Goal: Navigation & Orientation: Find specific page/section

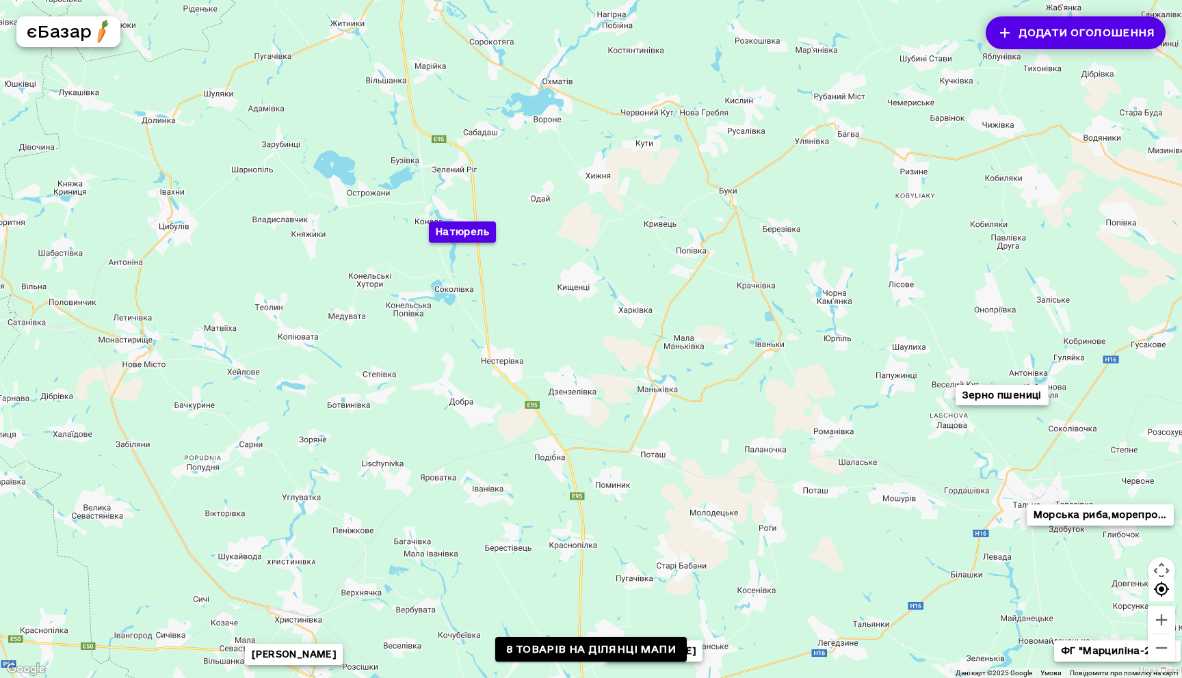
click at [483, 235] on button "Натюрель" at bounding box center [462, 232] width 67 height 21
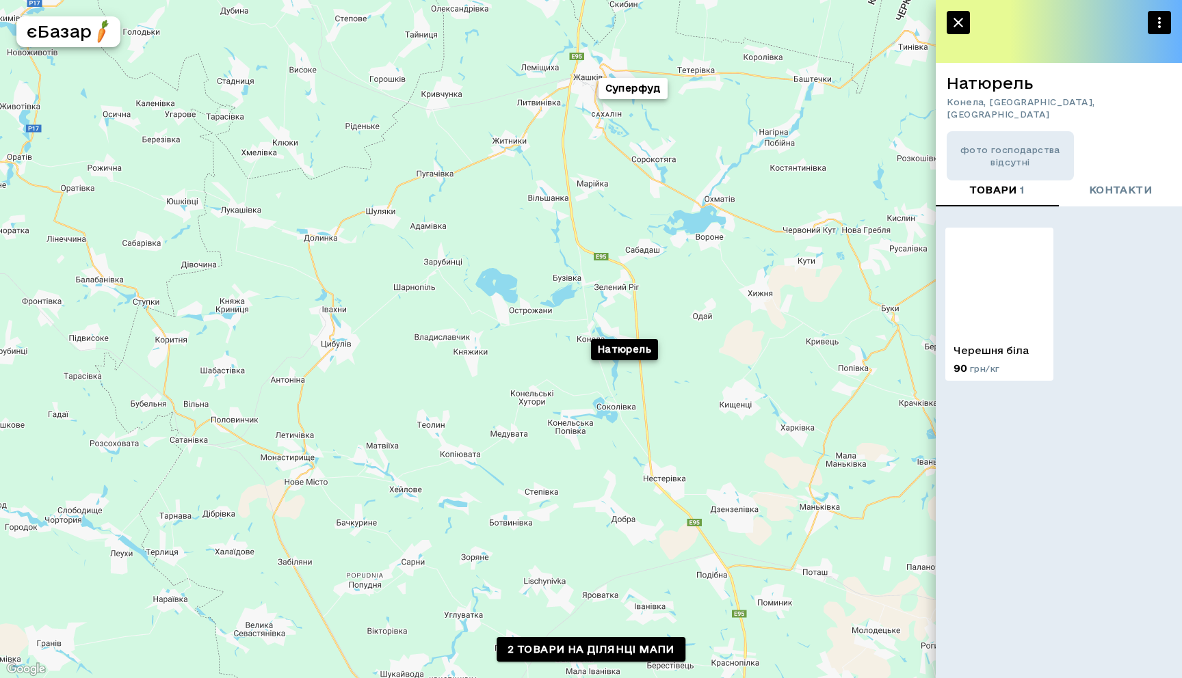
click at [1001, 278] on img at bounding box center [999, 282] width 108 height 108
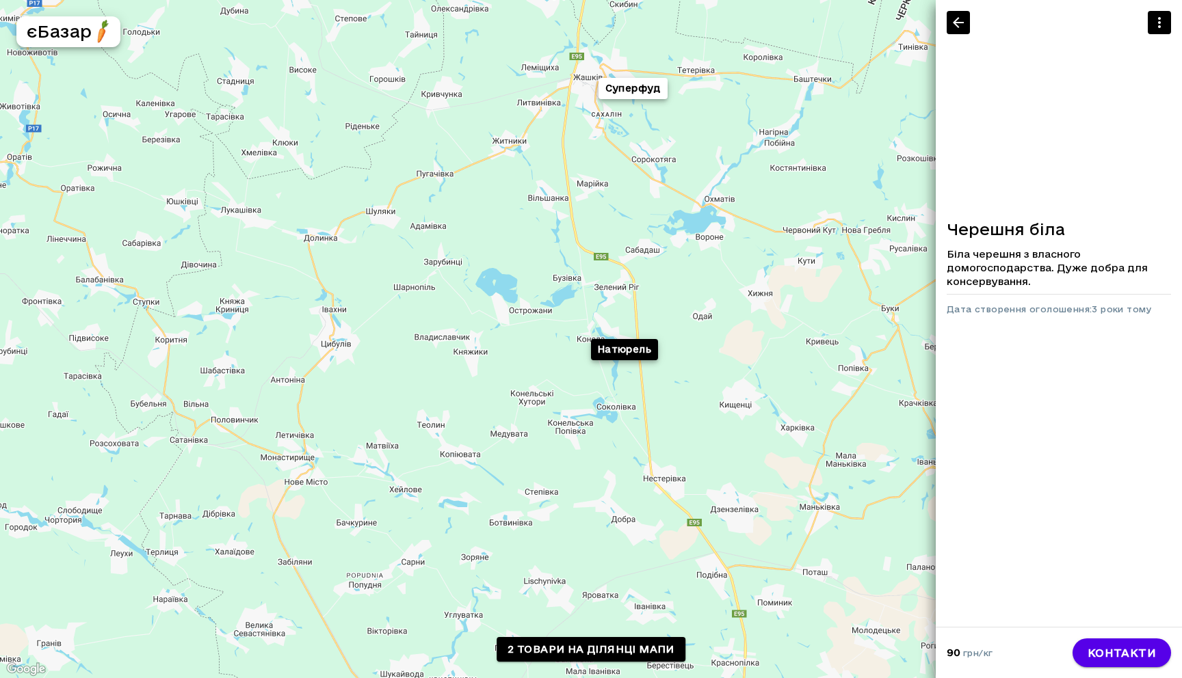
click at [955, 21] on icon "button" at bounding box center [957, 22] width 11 height 11
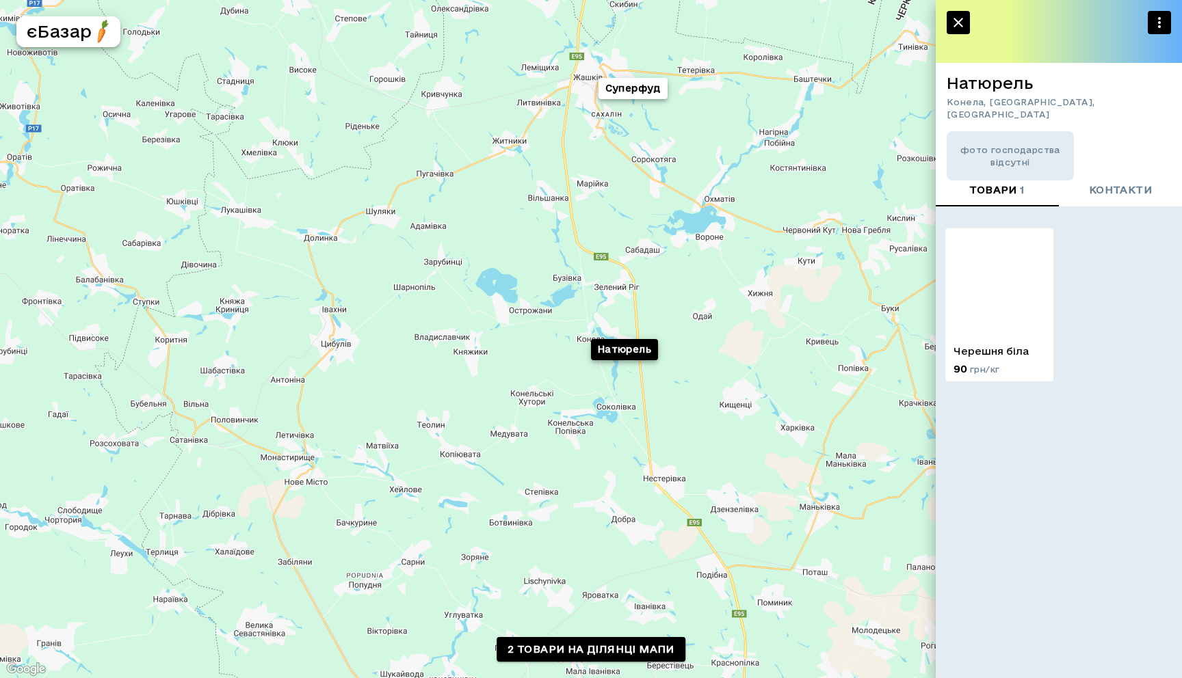
click at [963, 23] on icon "button" at bounding box center [958, 22] width 16 height 16
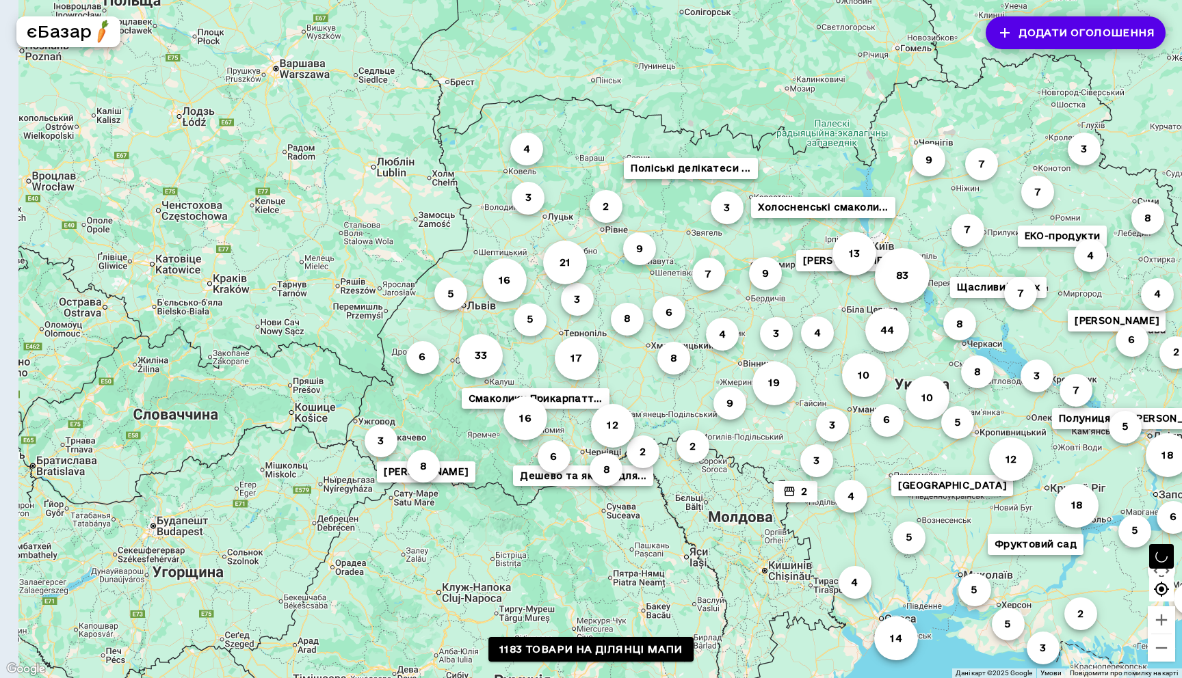
drag, startPoint x: 237, startPoint y: 302, endPoint x: 375, endPoint y: 419, distance: 180.9
click at [375, 419] on div "6 14 83 [GEOGRAPHIC_DATA] 8 3 10 Полуниця від [PERSON_NAME]... 7 5 9 3 8 7 5 Ща…" at bounding box center [591, 339] width 1182 height 678
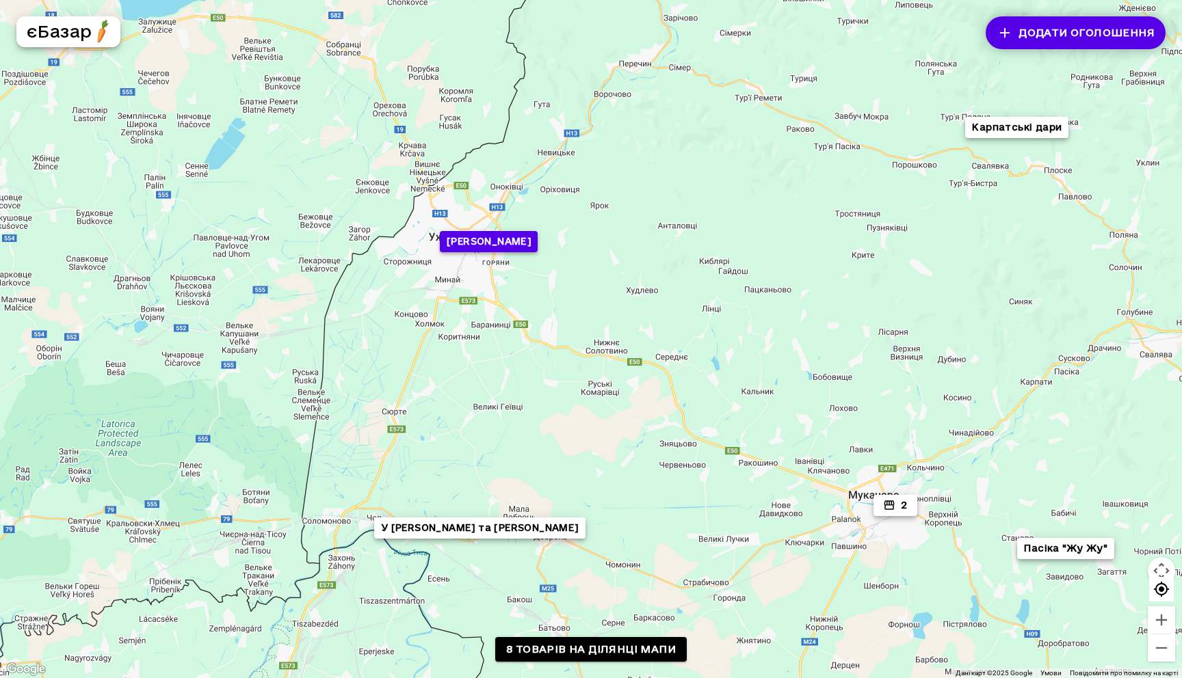
click at [473, 245] on button "[PERSON_NAME]" at bounding box center [489, 241] width 98 height 21
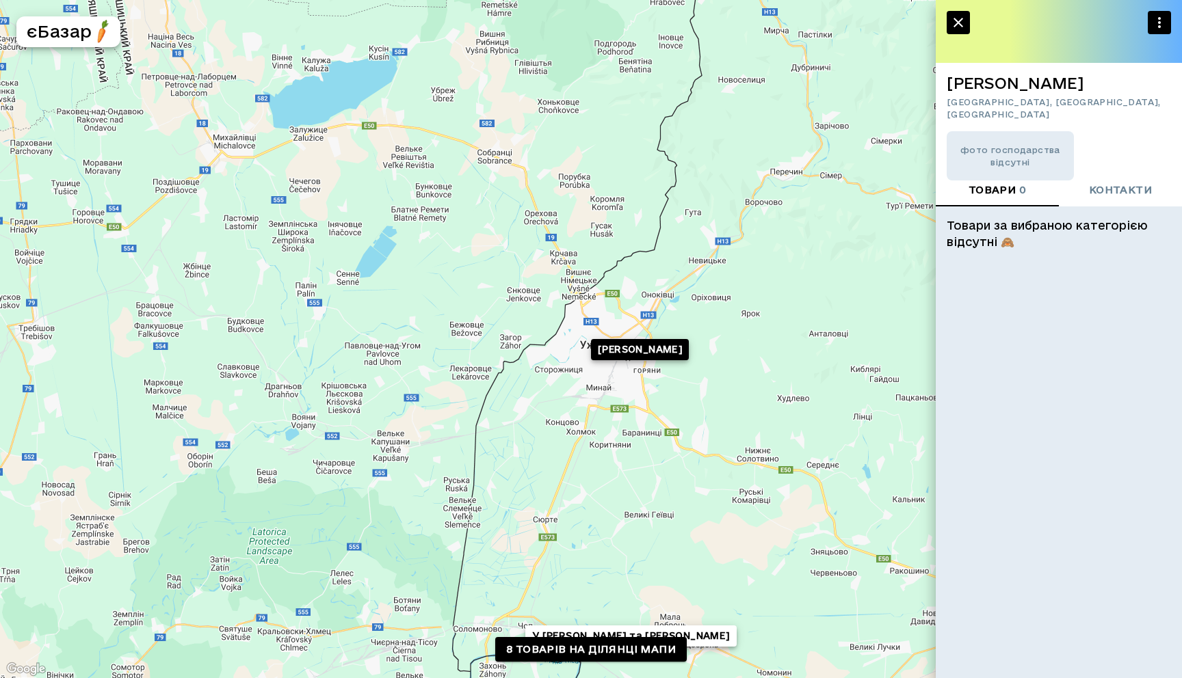
click at [955, 19] on icon "button" at bounding box center [958, 23] width 10 height 10
